Goal: Information Seeking & Learning: Learn about a topic

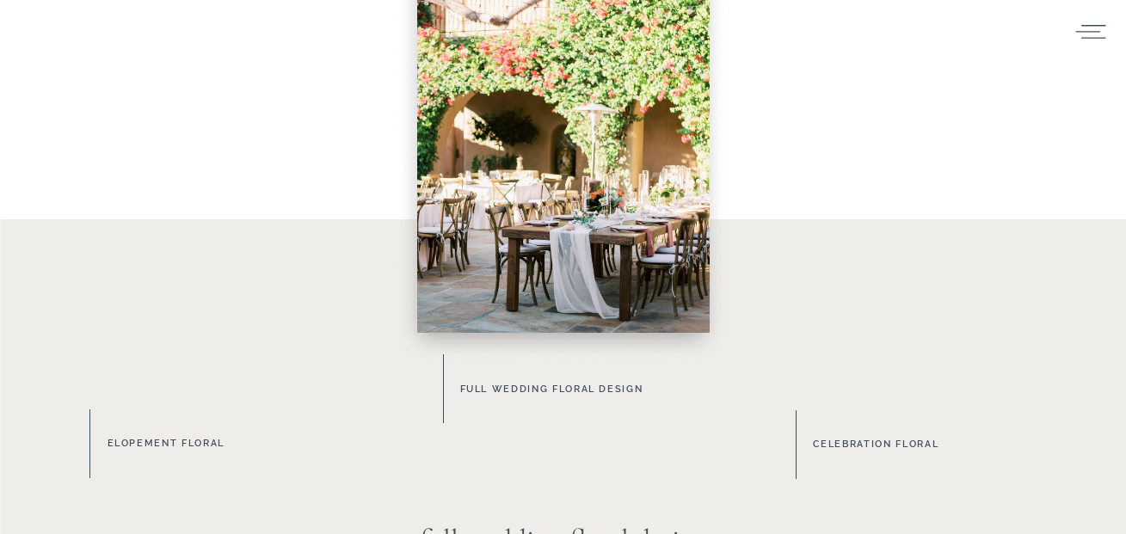
scroll to position [1150, 0]
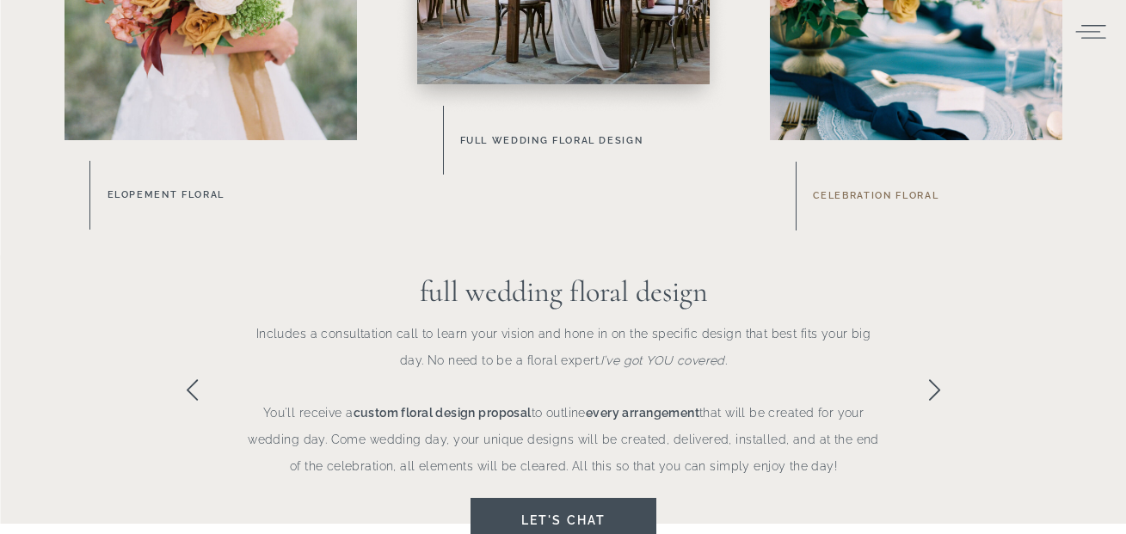
click at [855, 192] on h3 "celebration floral" at bounding box center [937, 197] width 248 height 20
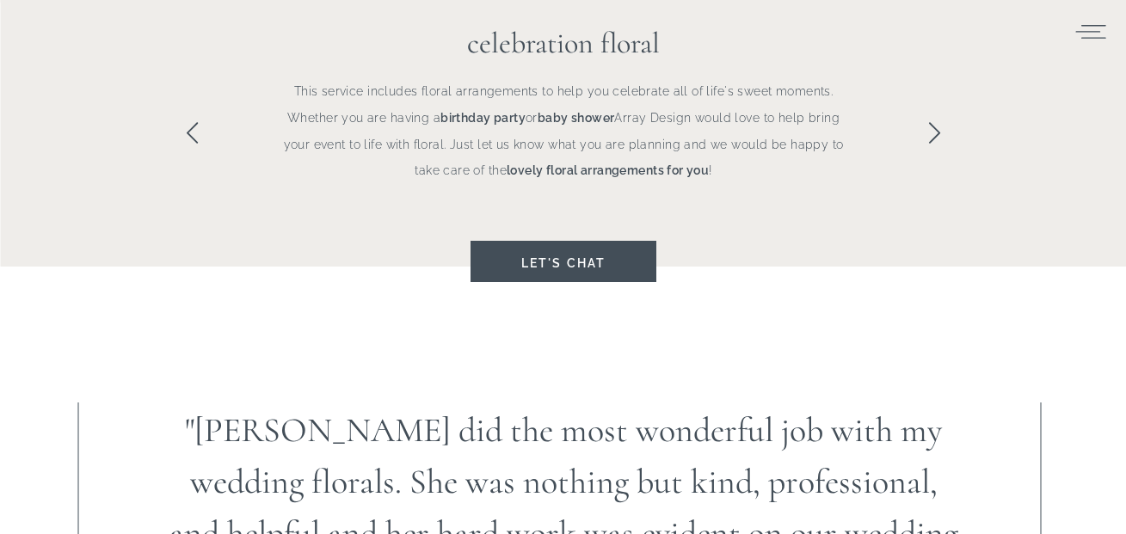
scroll to position [1130, 0]
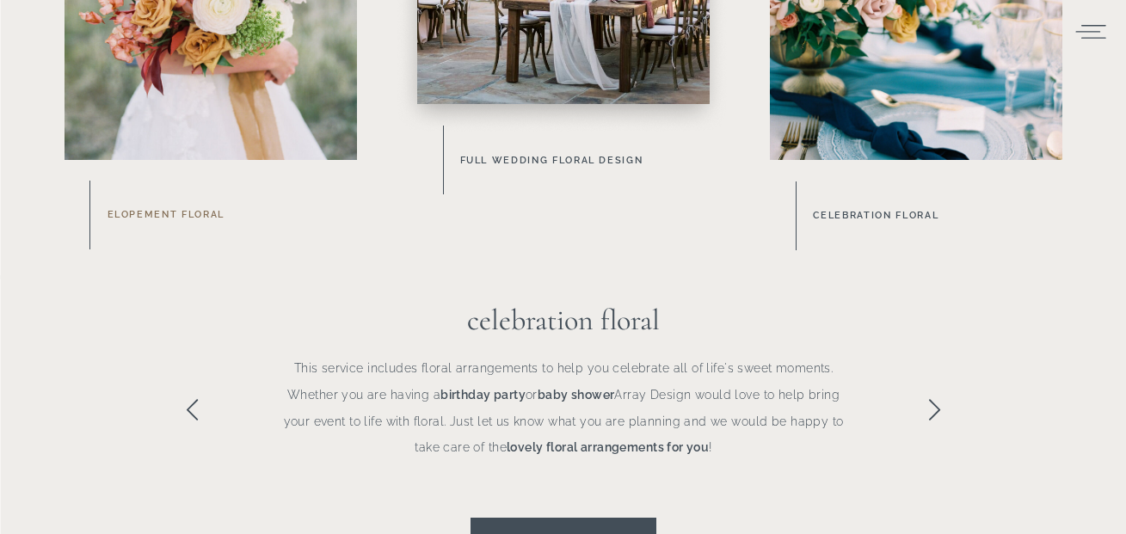
click at [175, 206] on h3 "Elopement Floral" at bounding box center [232, 215] width 249 height 19
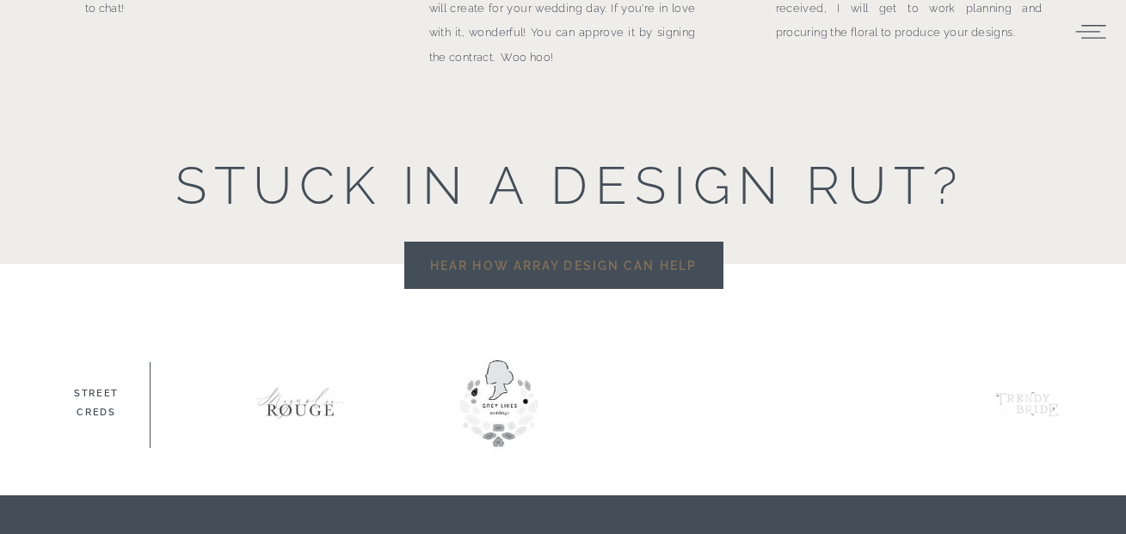
scroll to position [2377, 0]
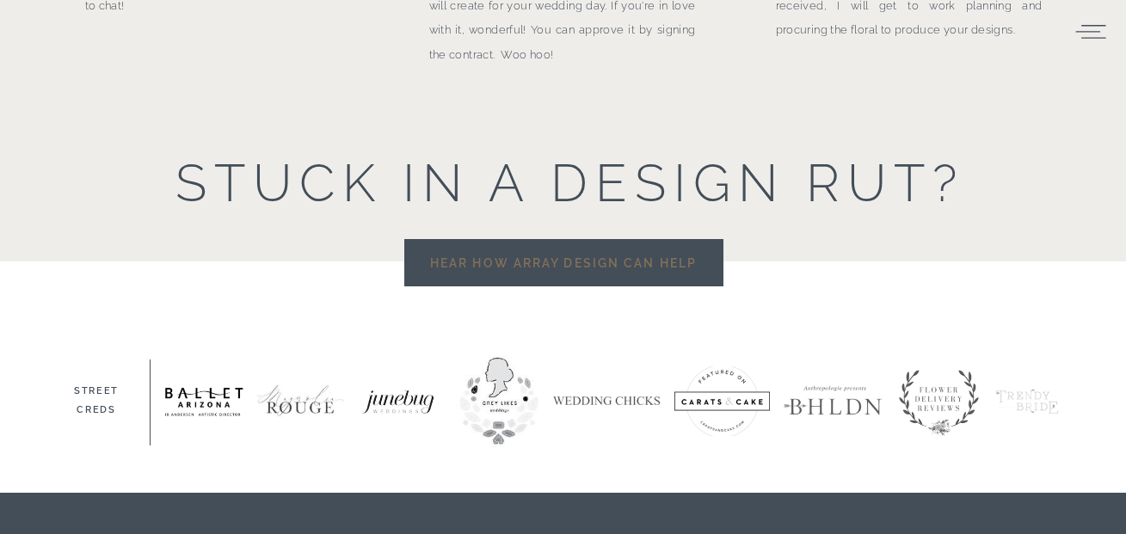
click at [518, 271] on h3 "Hear How Array Design Can Help" at bounding box center [564, 262] width 276 height 23
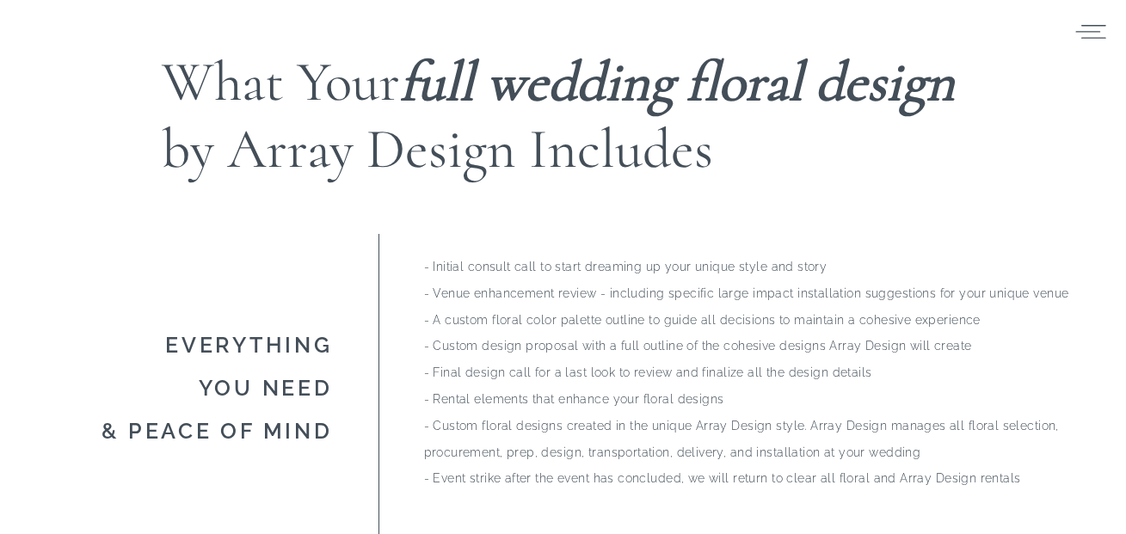
scroll to position [4489, 0]
